Goal: Transaction & Acquisition: Purchase product/service

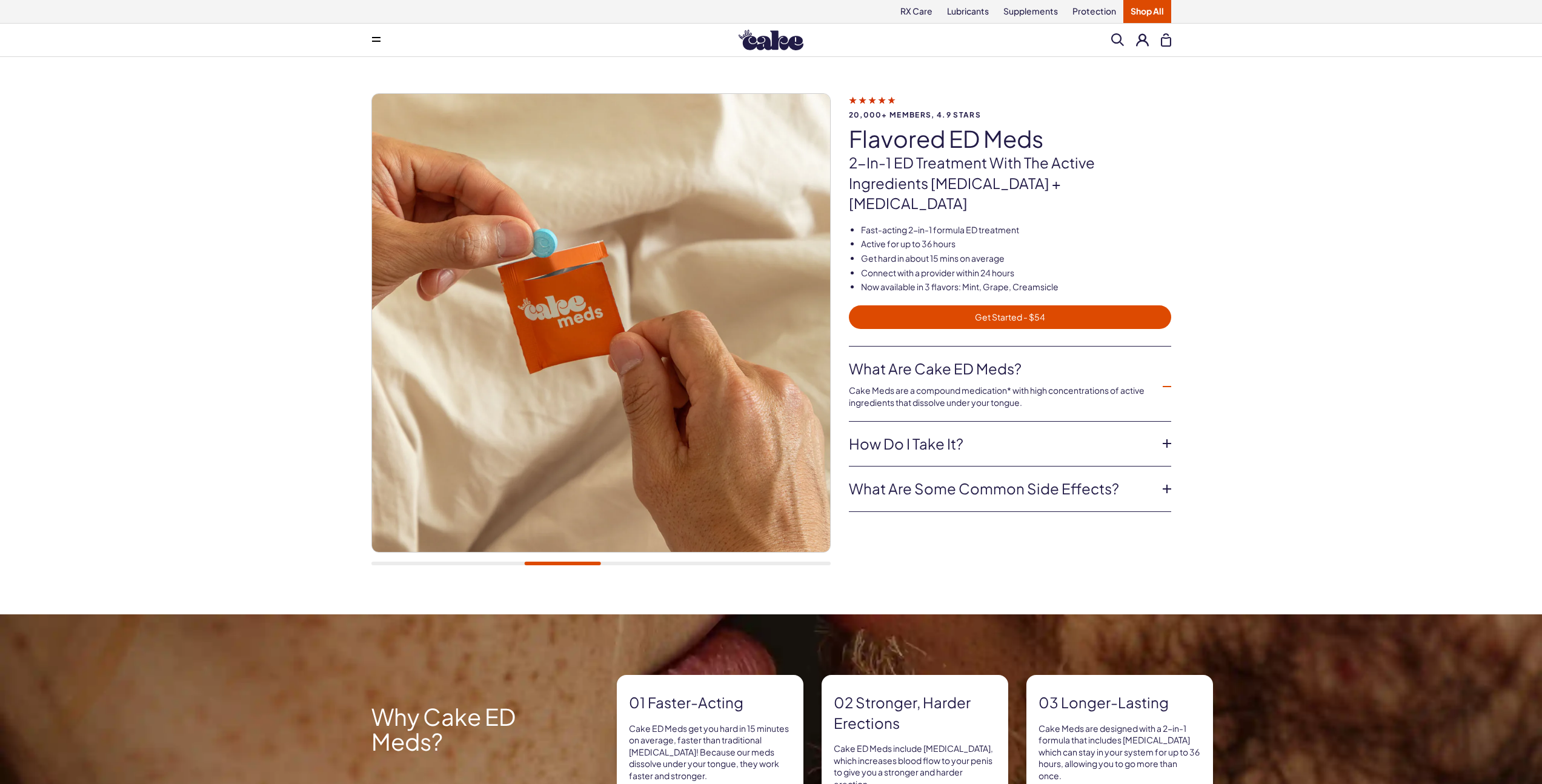
click at [990, 310] on span "Get Started - $54" at bounding box center [1010, 316] width 308 height 14
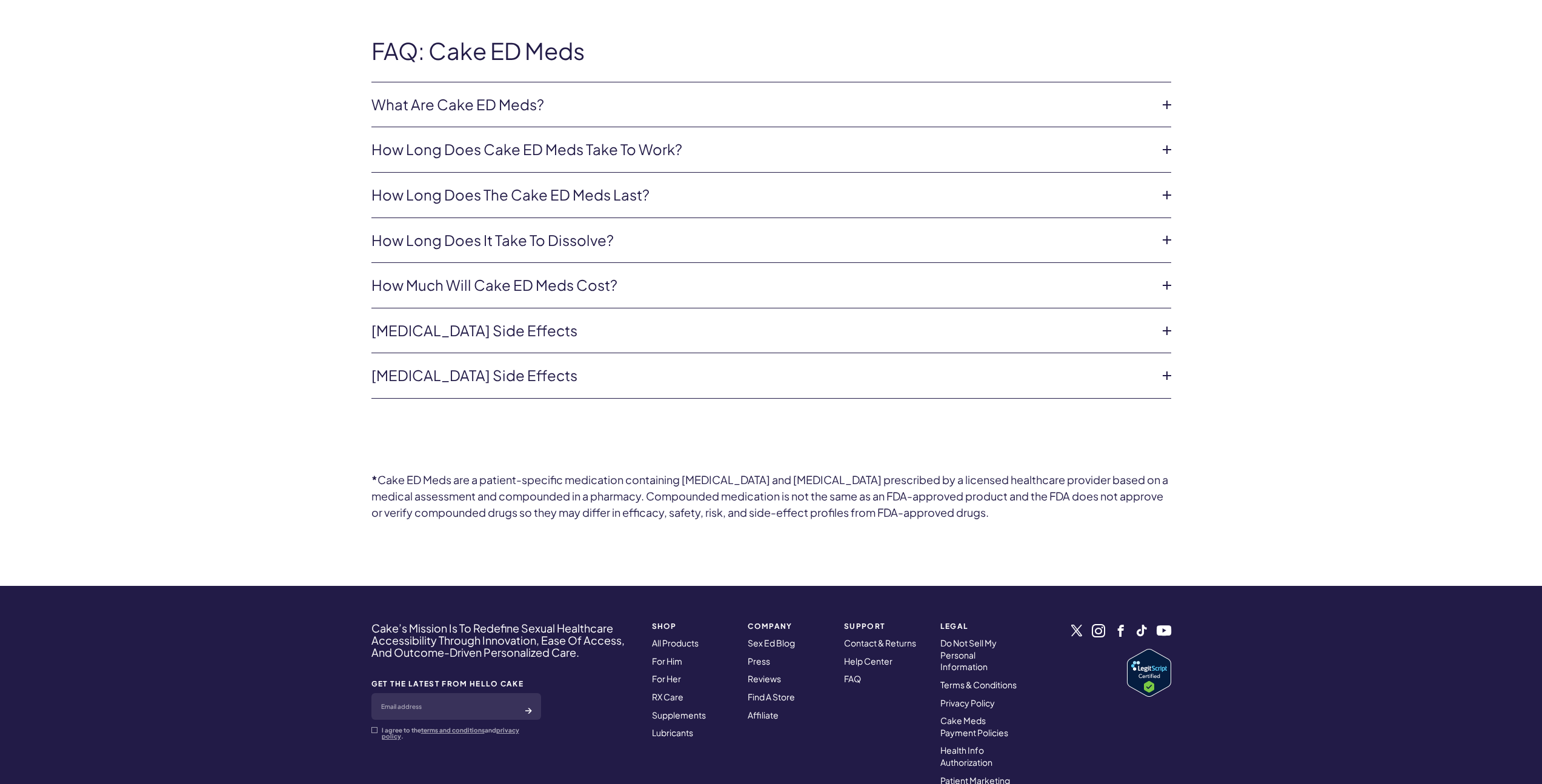
scroll to position [2490, 0]
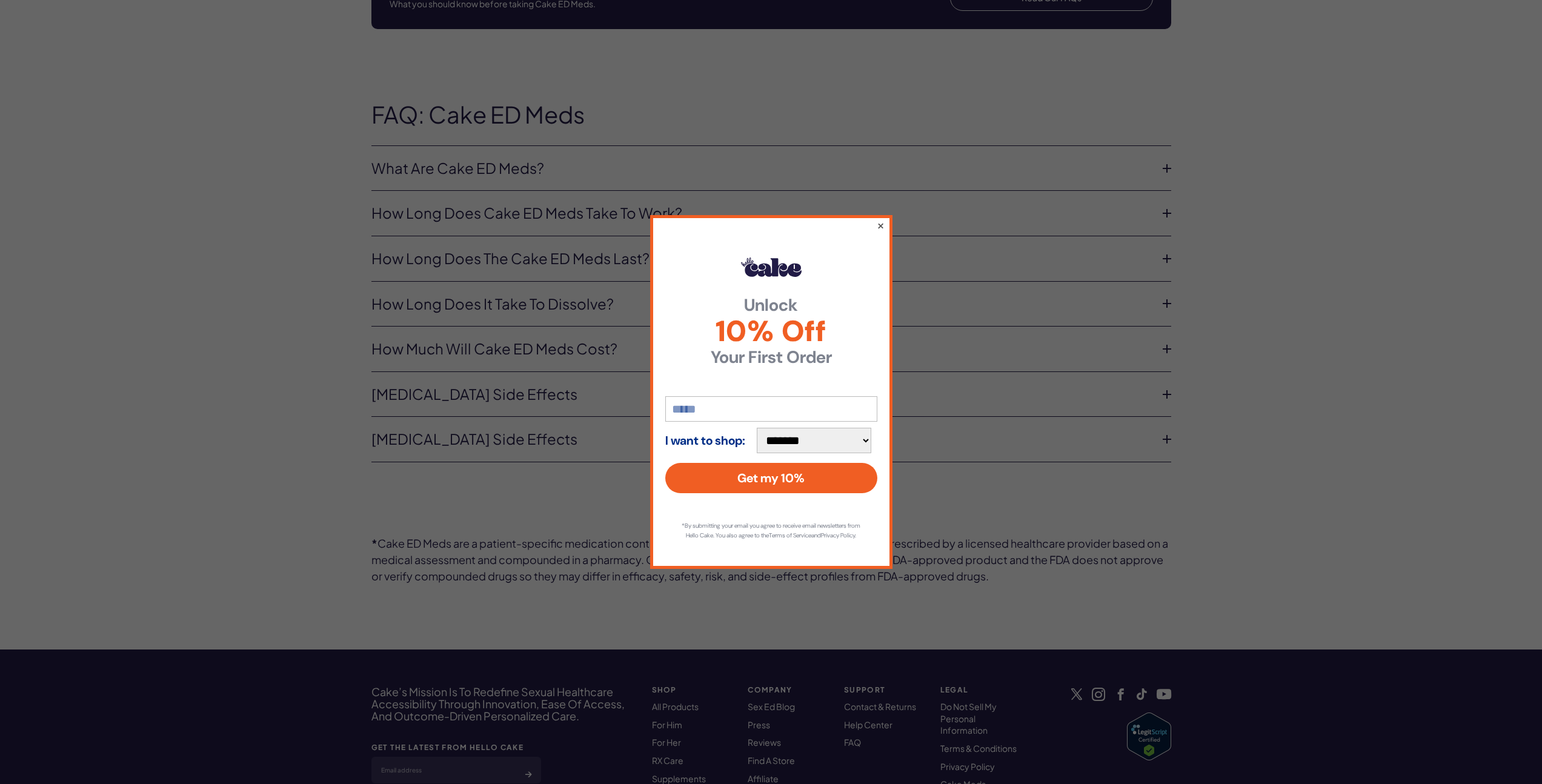
click at [874, 222] on div "**********" at bounding box center [771, 391] width 242 height 354
click at [879, 222] on button "×" at bounding box center [879, 226] width 8 height 14
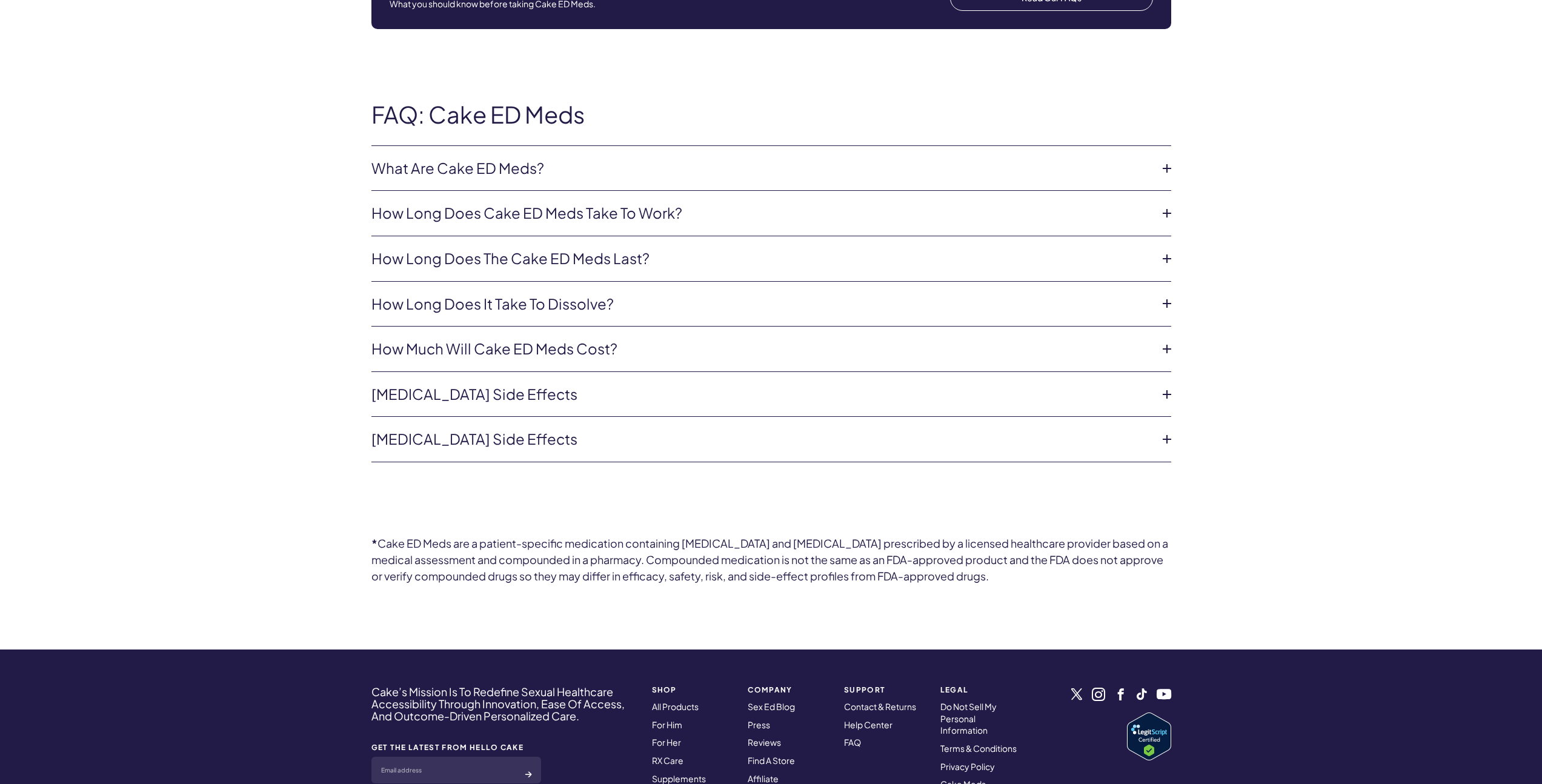
click at [603, 339] on link "How much will Cake ED Meds cost?" at bounding box center [761, 349] width 781 height 21
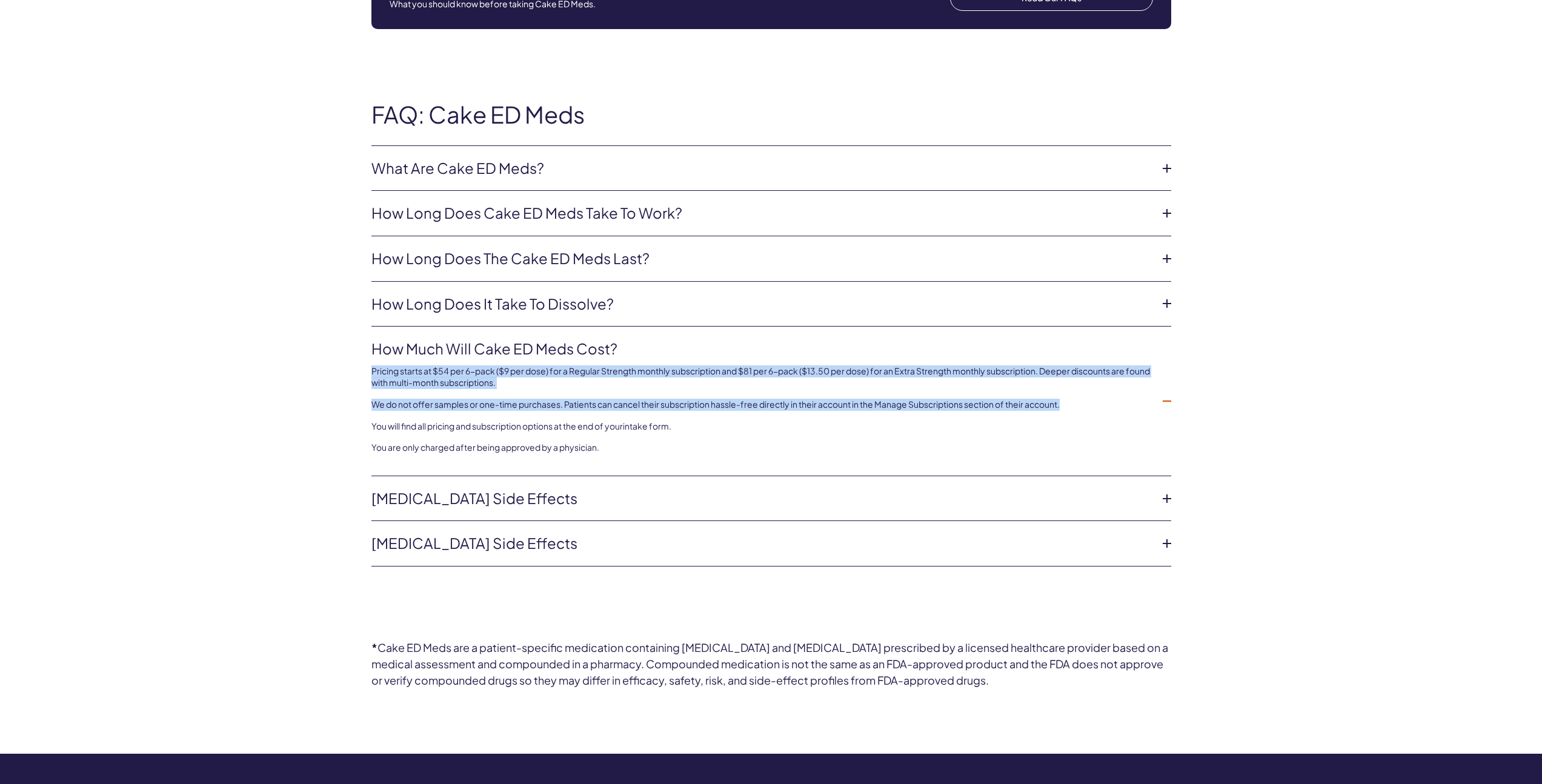
drag, startPoint x: 1100, startPoint y: 398, endPoint x: 360, endPoint y: 359, distance: 741.0
click at [360, 359] on div "FAQ: Cake ED Meds What are Cake ED Meds? Cake’s one-of-a-kind formula works in …" at bounding box center [771, 334] width 872 height 465
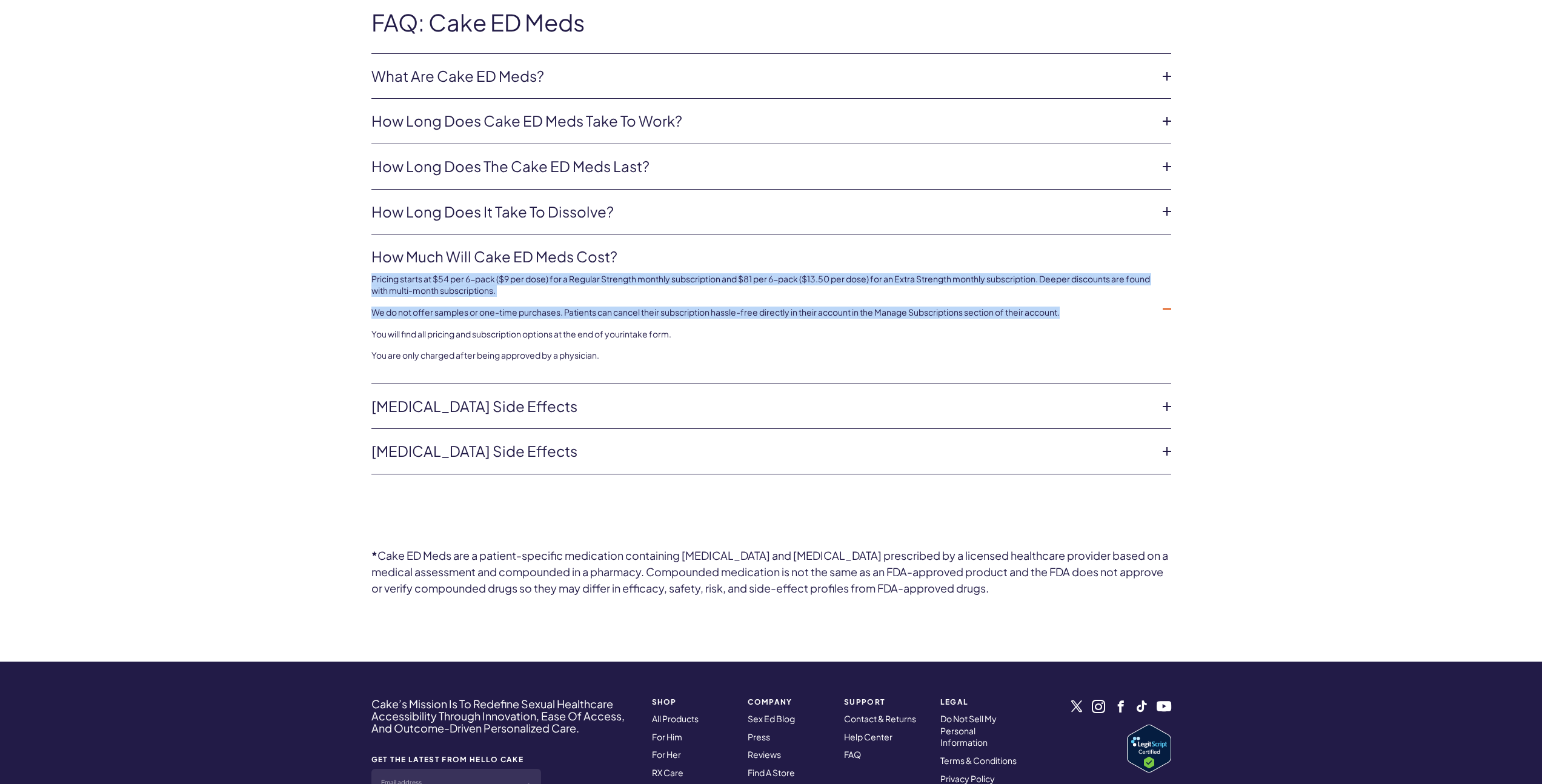
scroll to position [2467, 0]
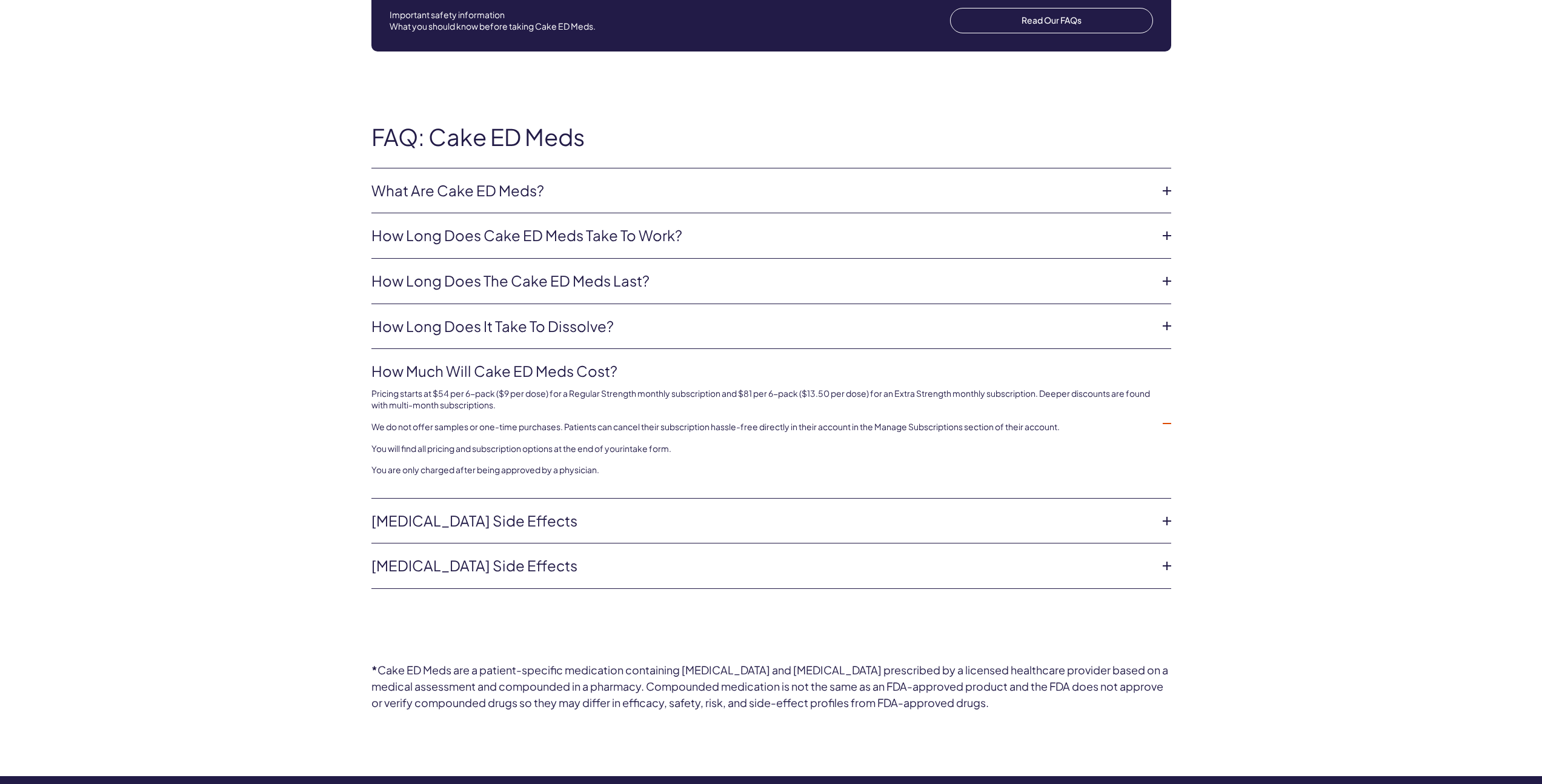
click at [1318, 392] on div "FAQ: Cake ED Meds What are Cake ED Meds? Cake’s one-of-a-kind formula works in …" at bounding box center [771, 357] width 1542 height 538
